Goal: Information Seeking & Learning: Learn about a topic

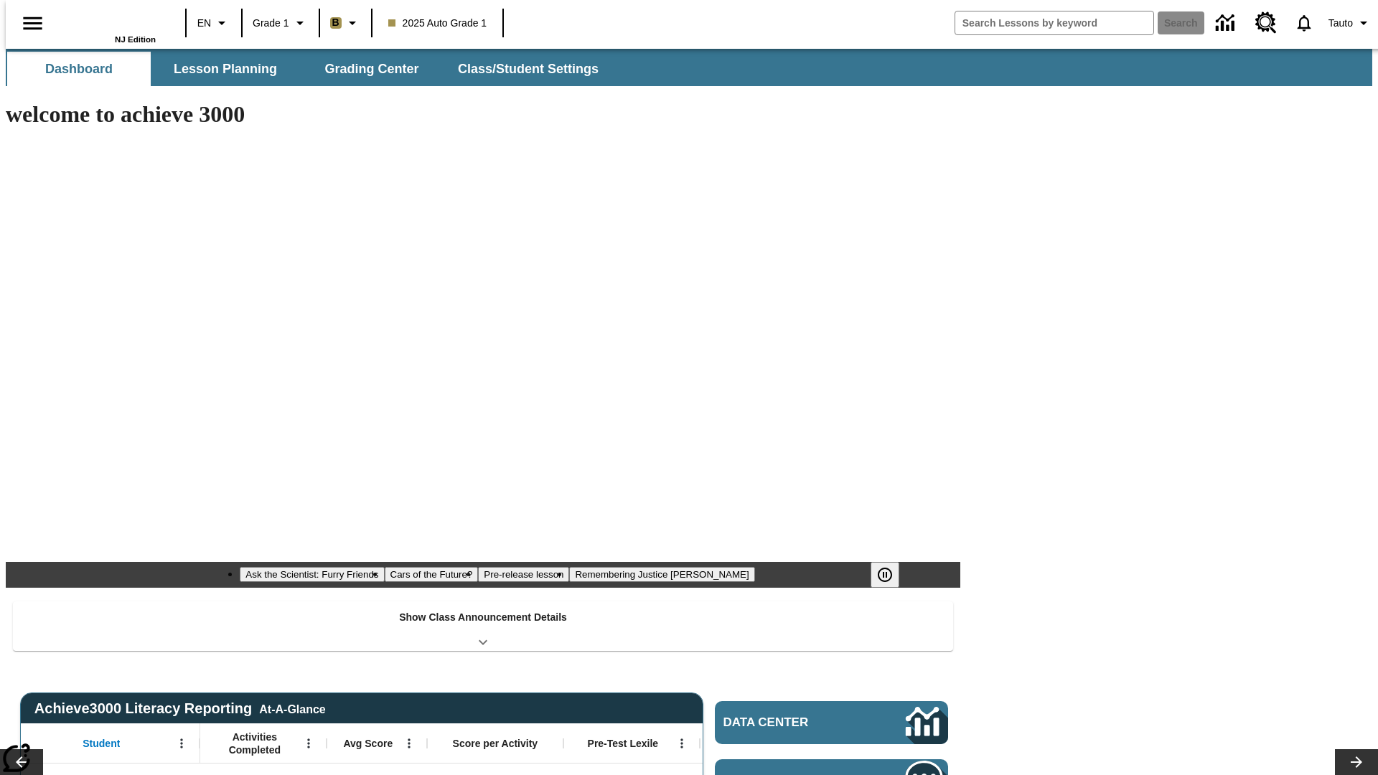
type input "-1"
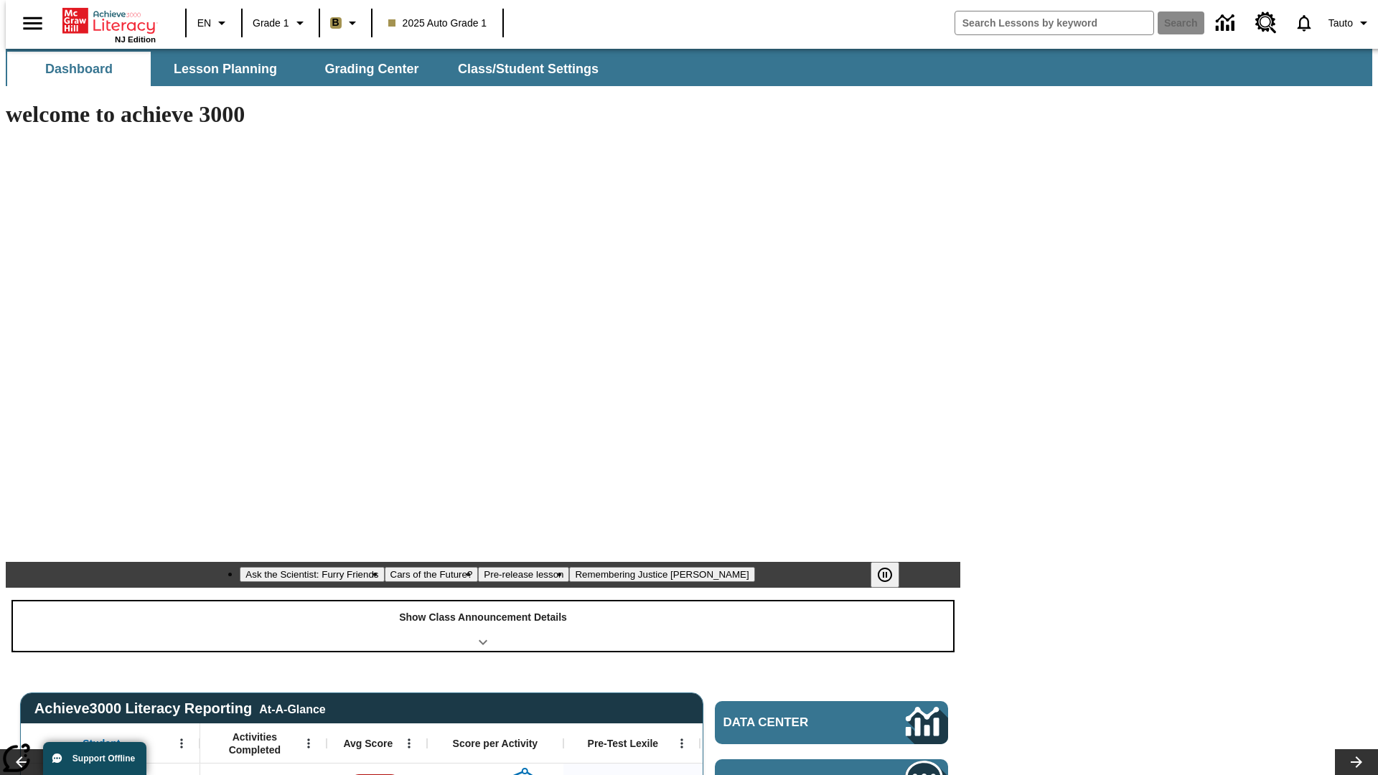
click at [483, 602] on div "Show Class Announcement Details" at bounding box center [483, 627] width 940 height 50
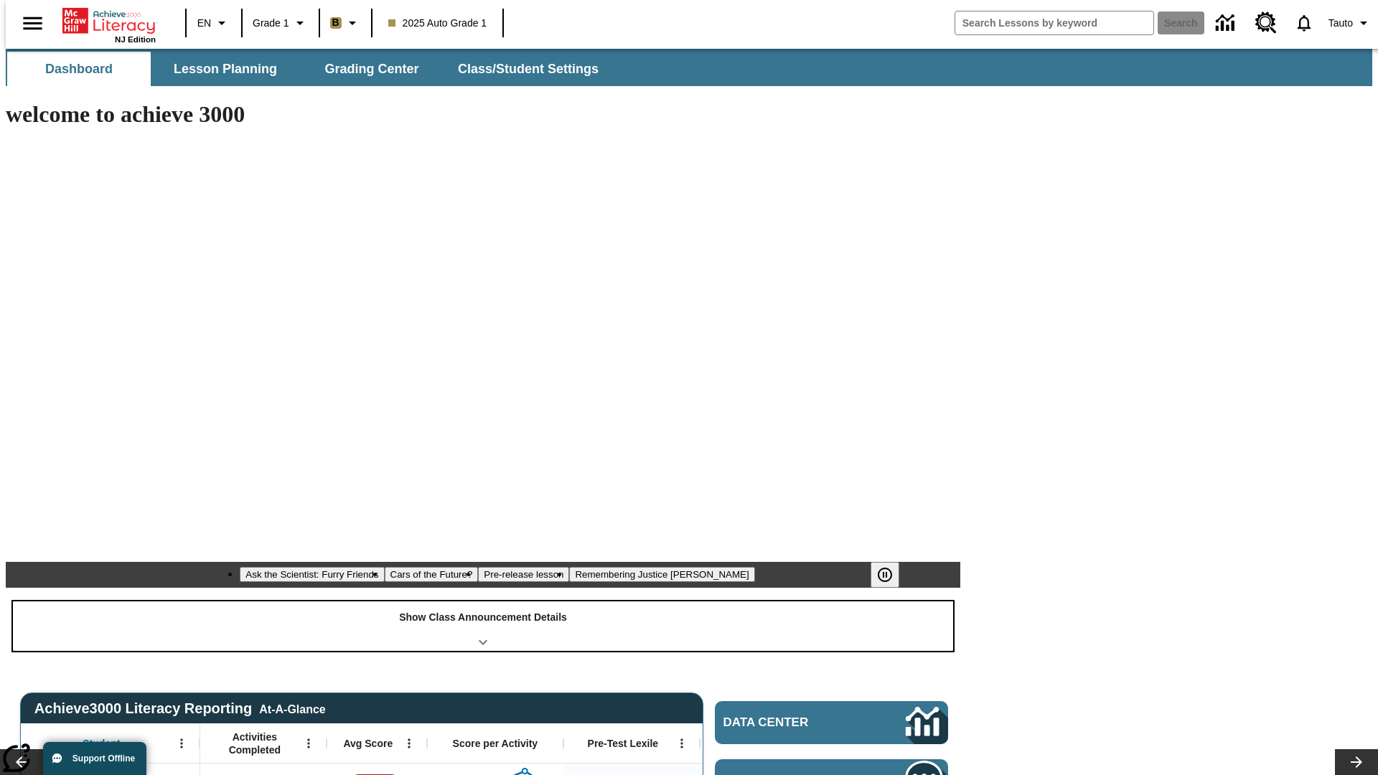
click at [483, 602] on div "Show Class Announcement Details" at bounding box center [483, 627] width 940 height 50
